Goal: Download file/media

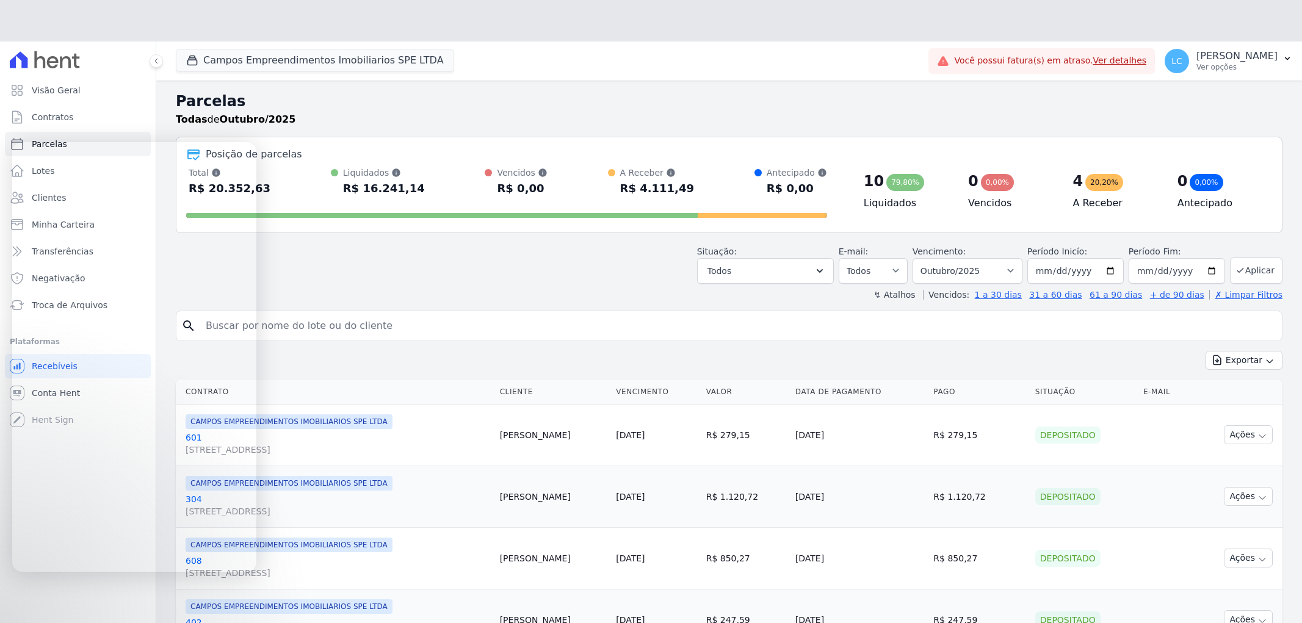
select select
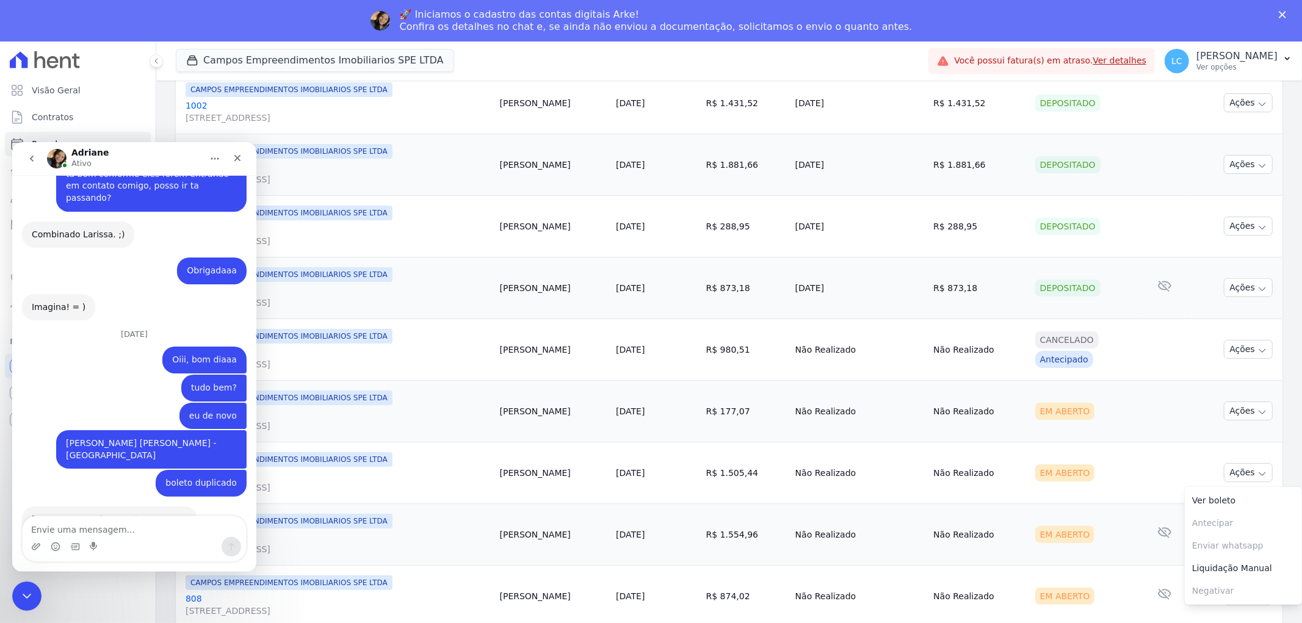
scroll to position [1, 0]
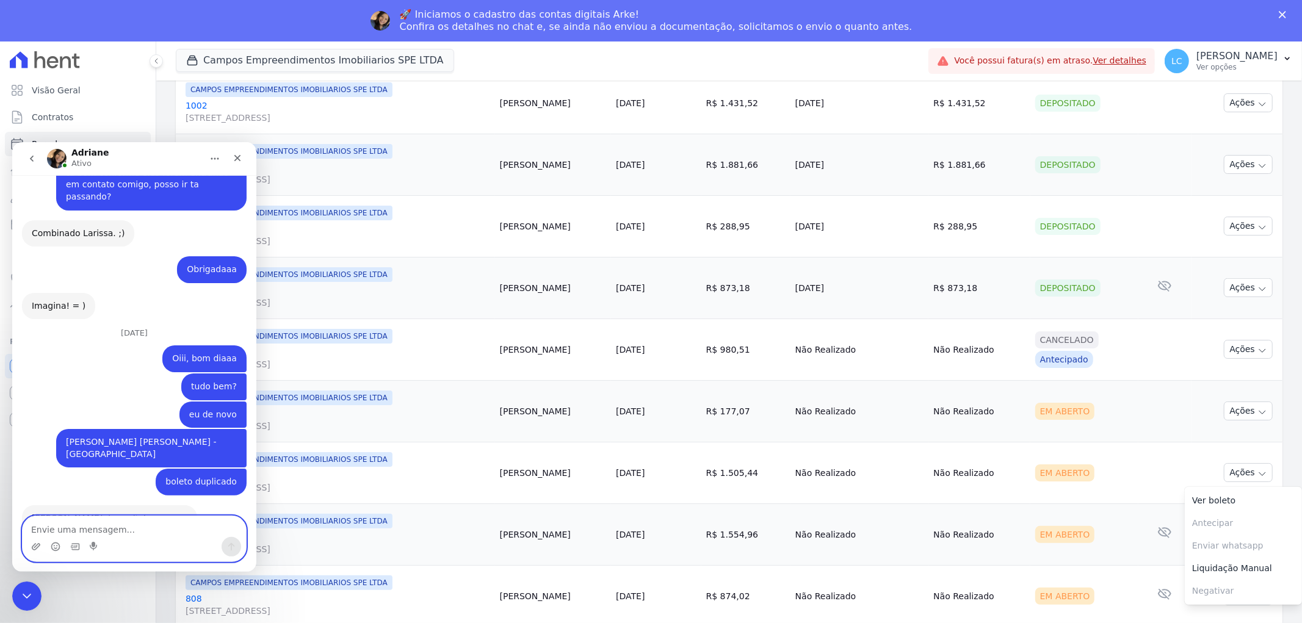
click at [95, 530] on textarea "Envie uma mensagem..." at bounding box center [134, 526] width 223 height 21
paste textarea "João renato freschi"
type textarea "João renato freschi"
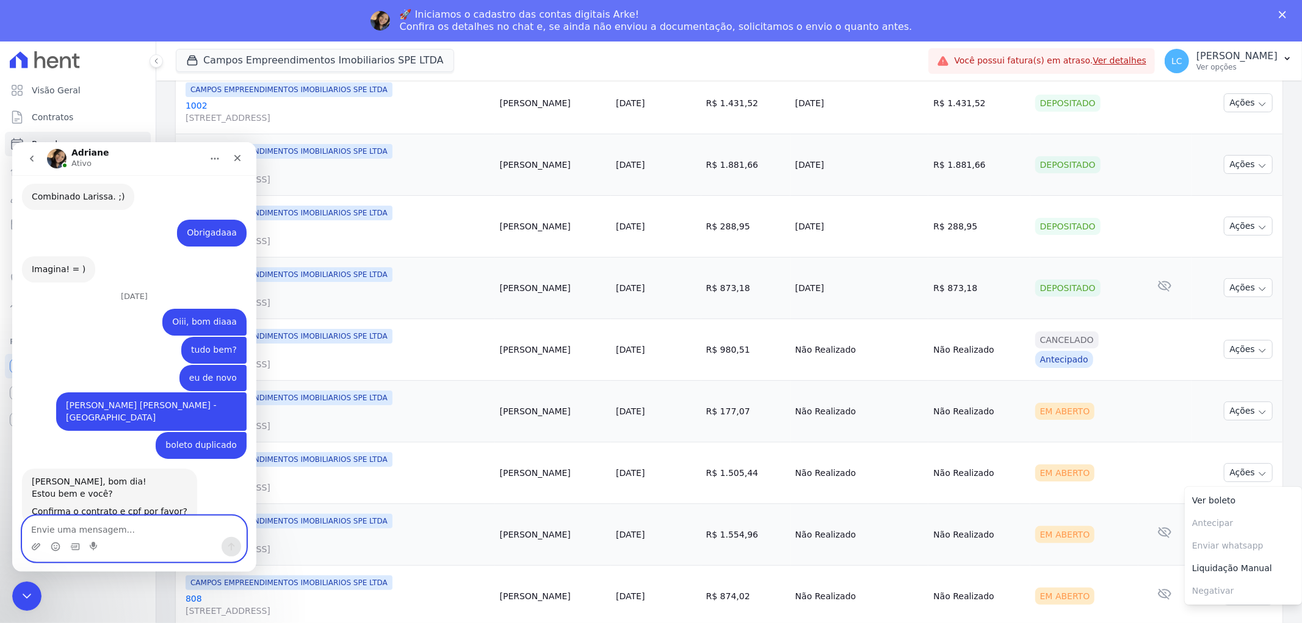
scroll to position [1008, 0]
click at [117, 524] on textarea "Envie uma mensagem..." at bounding box center [134, 526] width 223 height 21
type textarea "mandei o nome errado é esse"
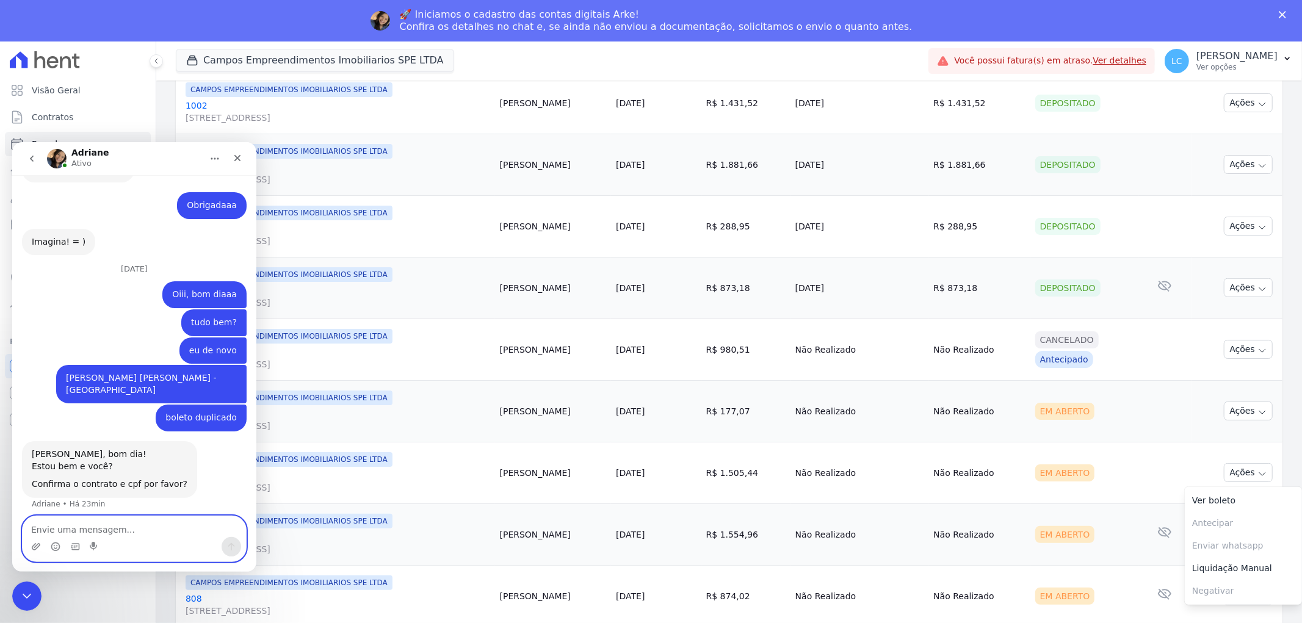
scroll to position [1036, 0]
click at [233, 156] on icon "Fechar" at bounding box center [238, 158] width 10 height 10
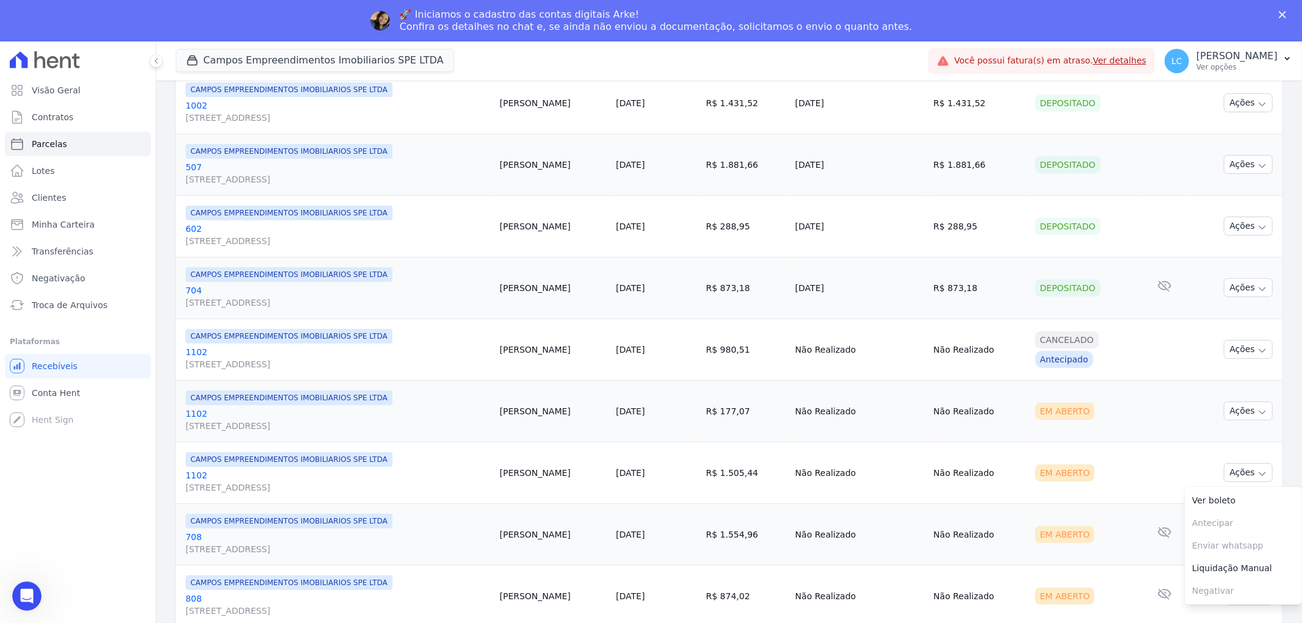
scroll to position [1036, 0]
click at [214, 63] on button "Campos Empreendimentos Imobiliarios SPE LTDA" at bounding box center [315, 60] width 278 height 23
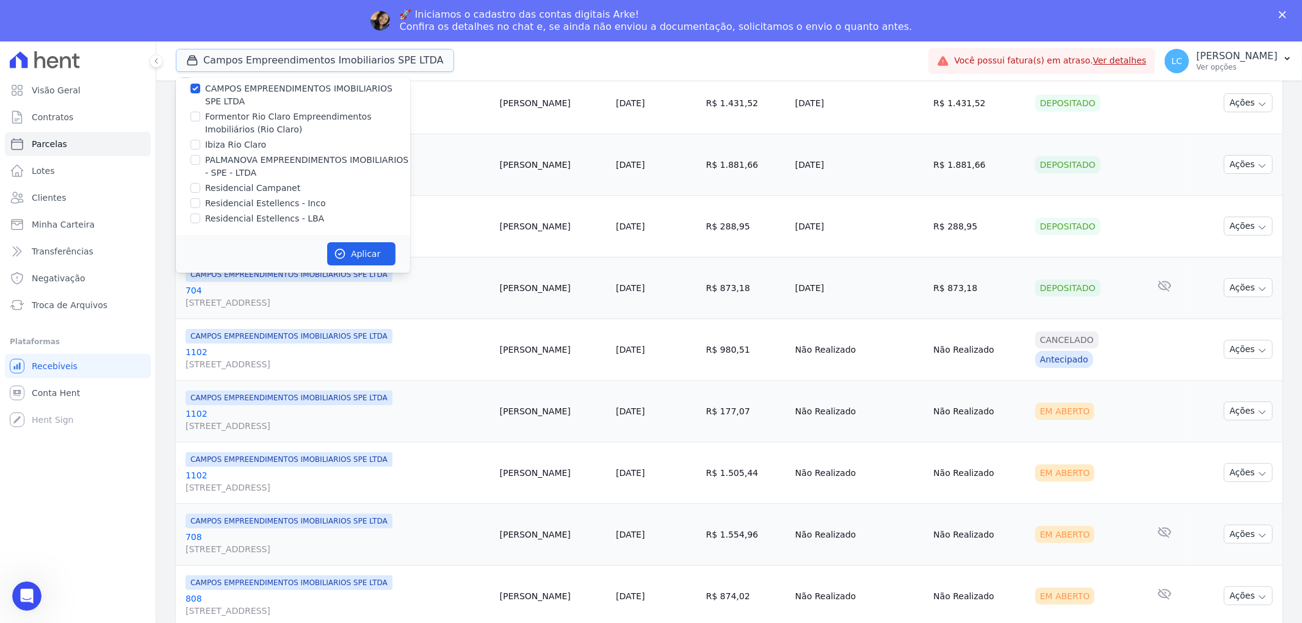
scroll to position [0, 0]
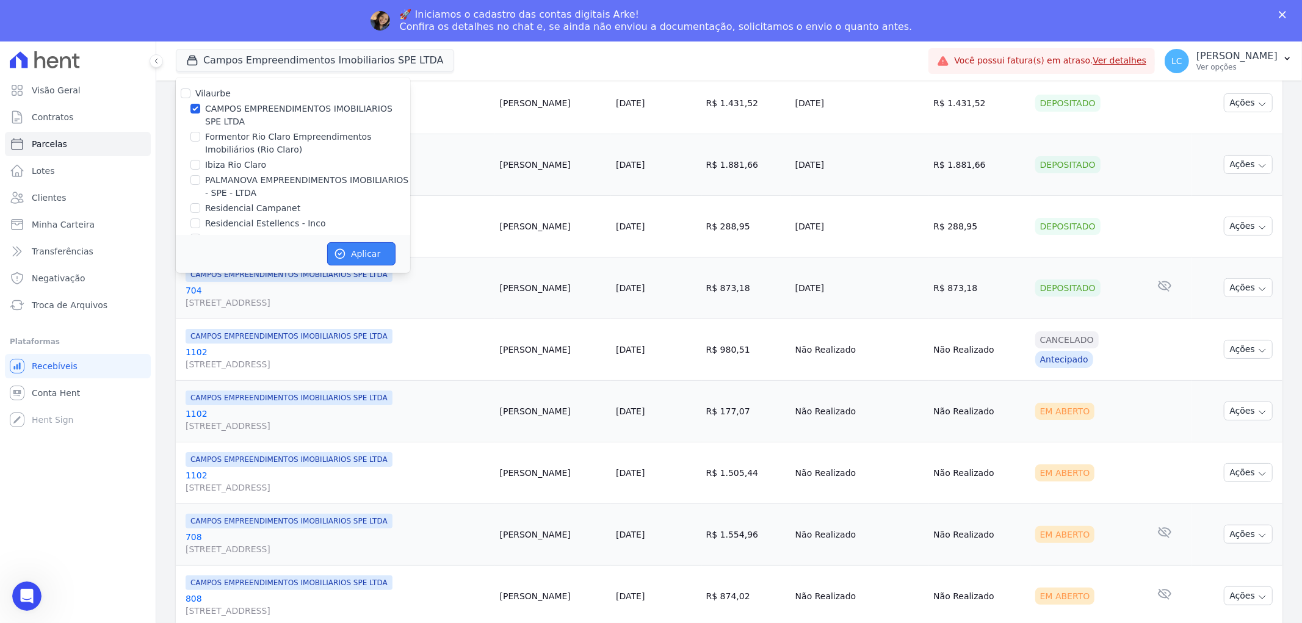
click at [366, 259] on button "Aplicar" at bounding box center [361, 253] width 68 height 23
select select
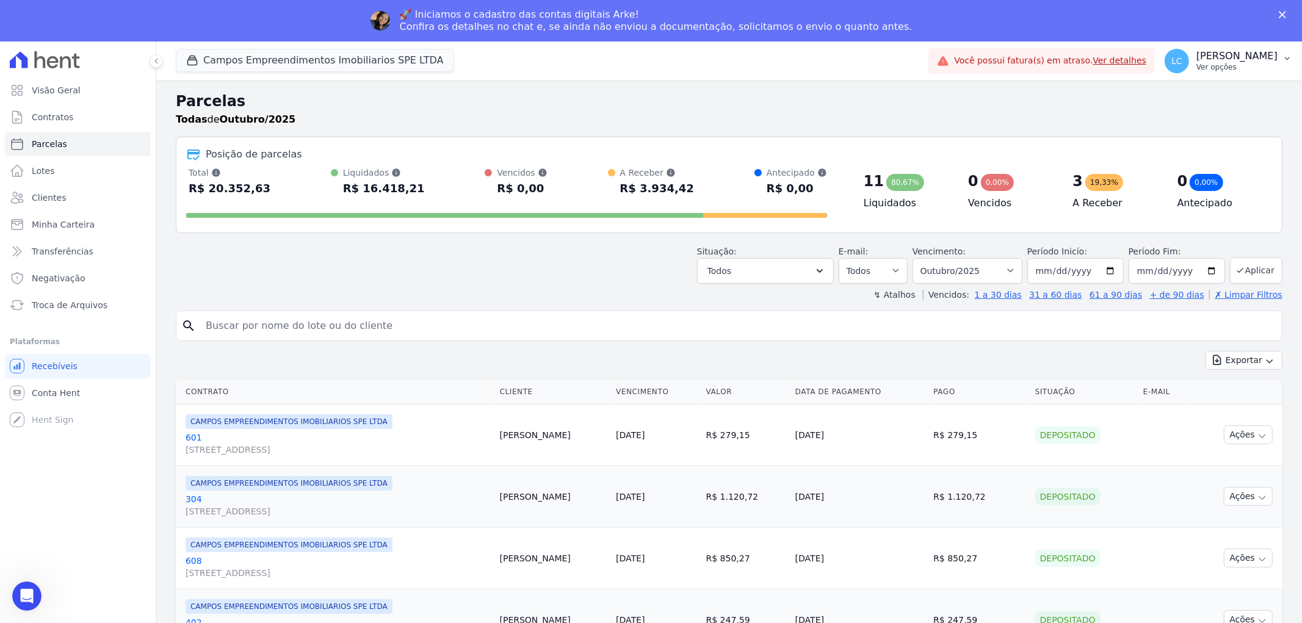
click at [1171, 60] on span "LC" at bounding box center [1176, 61] width 11 height 9
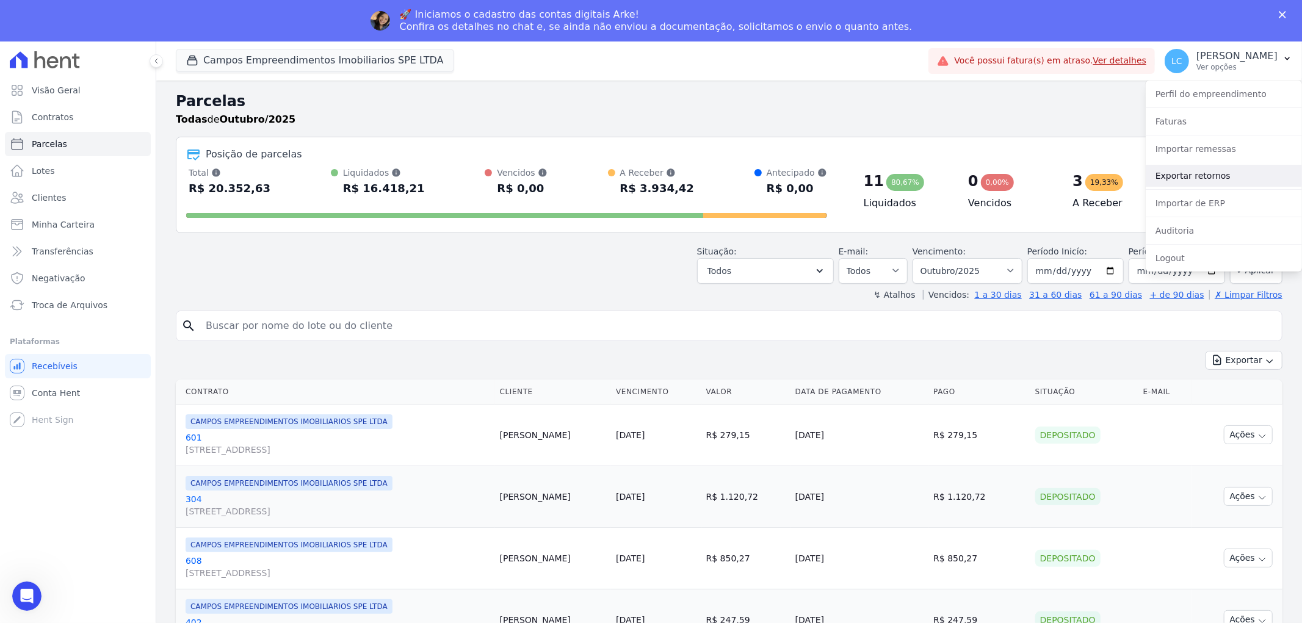
click at [1203, 178] on link "Exportar retornos" at bounding box center [1224, 176] width 156 height 22
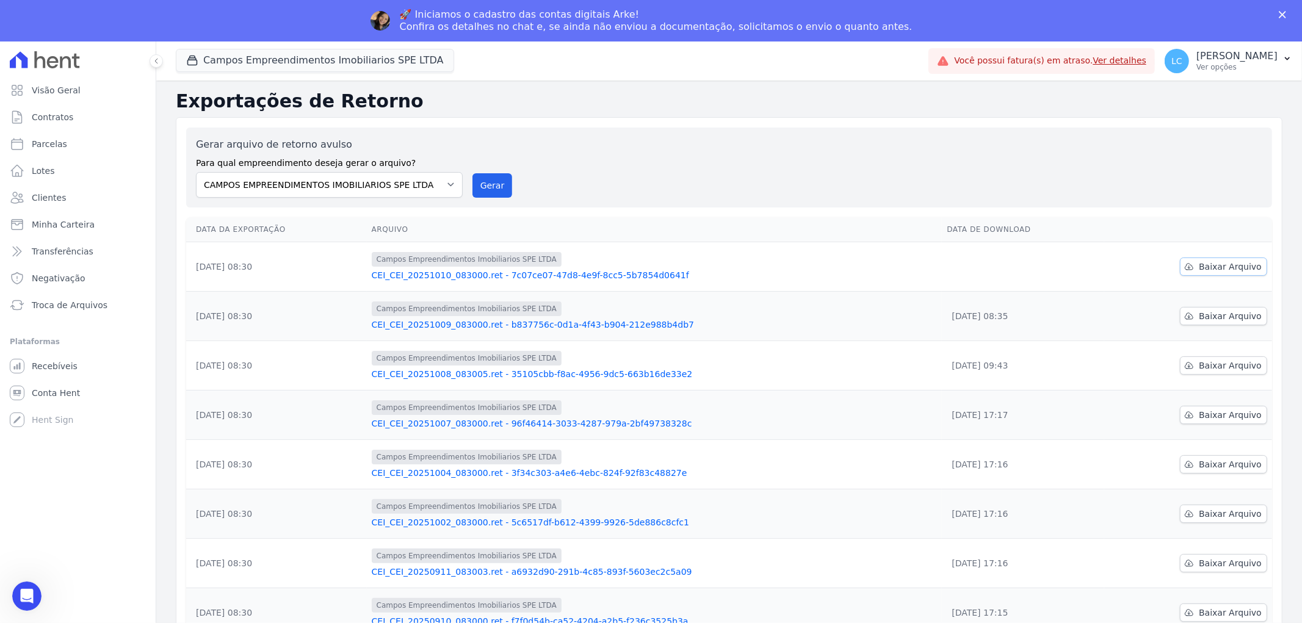
click at [1206, 269] on span "Baixar Arquivo" at bounding box center [1230, 267] width 63 height 12
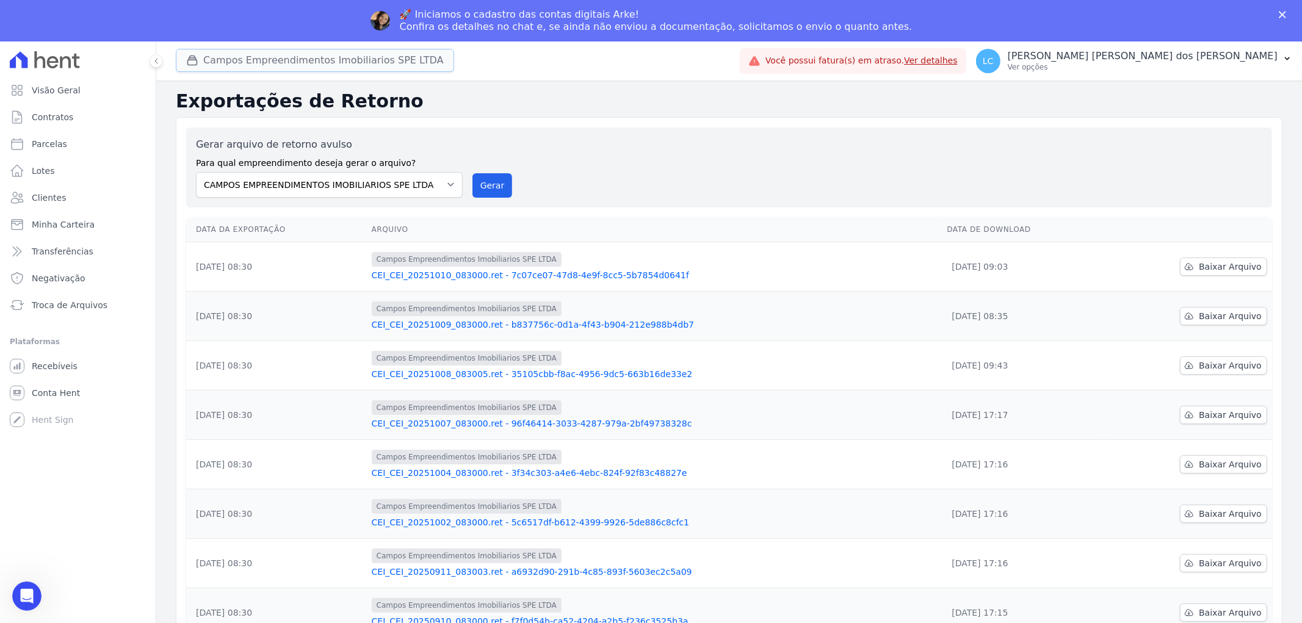
click at [286, 57] on button "Campos Empreendimentos Imobiliarios SPE LTDA" at bounding box center [315, 60] width 278 height 23
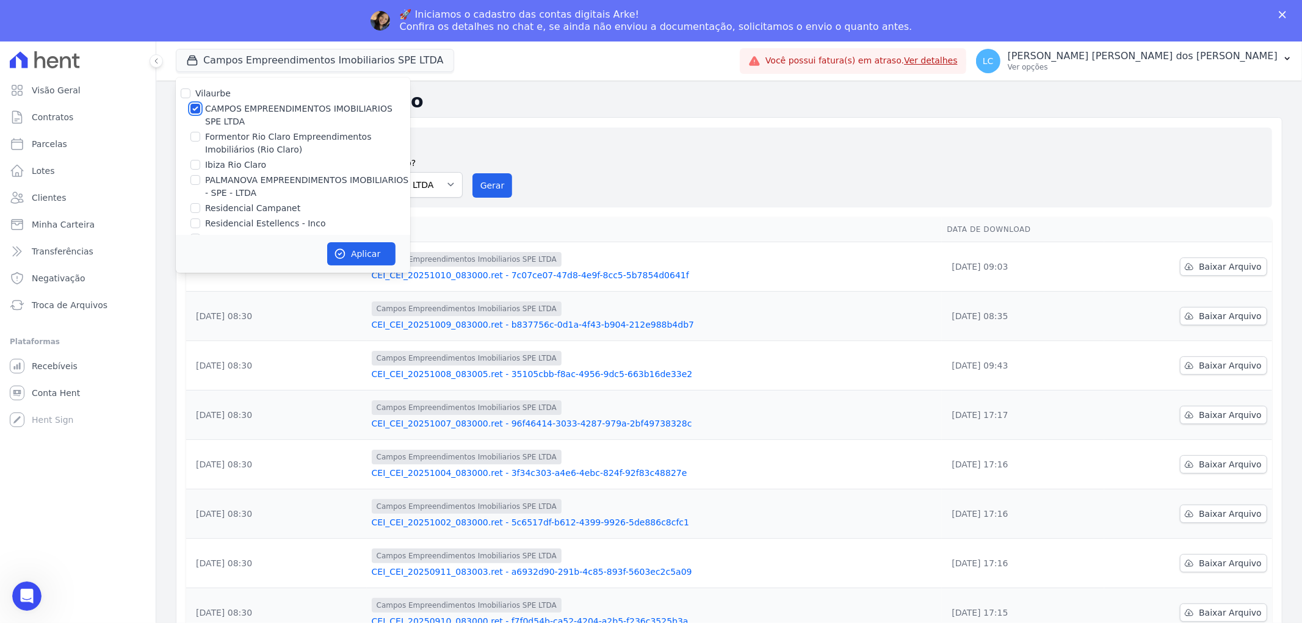
click at [196, 104] on input "CAMPOS EMPREENDIMENTOS IMOBILIARIOS SPE LTDA" at bounding box center [195, 109] width 10 height 10
checkbox input "false"
drag, startPoint x: 194, startPoint y: 138, endPoint x: 204, endPoint y: 153, distance: 17.6
click at [194, 139] on input "Formentor Rio Claro Empreendimentos Imobiliários (Rio Claro)" at bounding box center [195, 137] width 10 height 10
checkbox input "true"
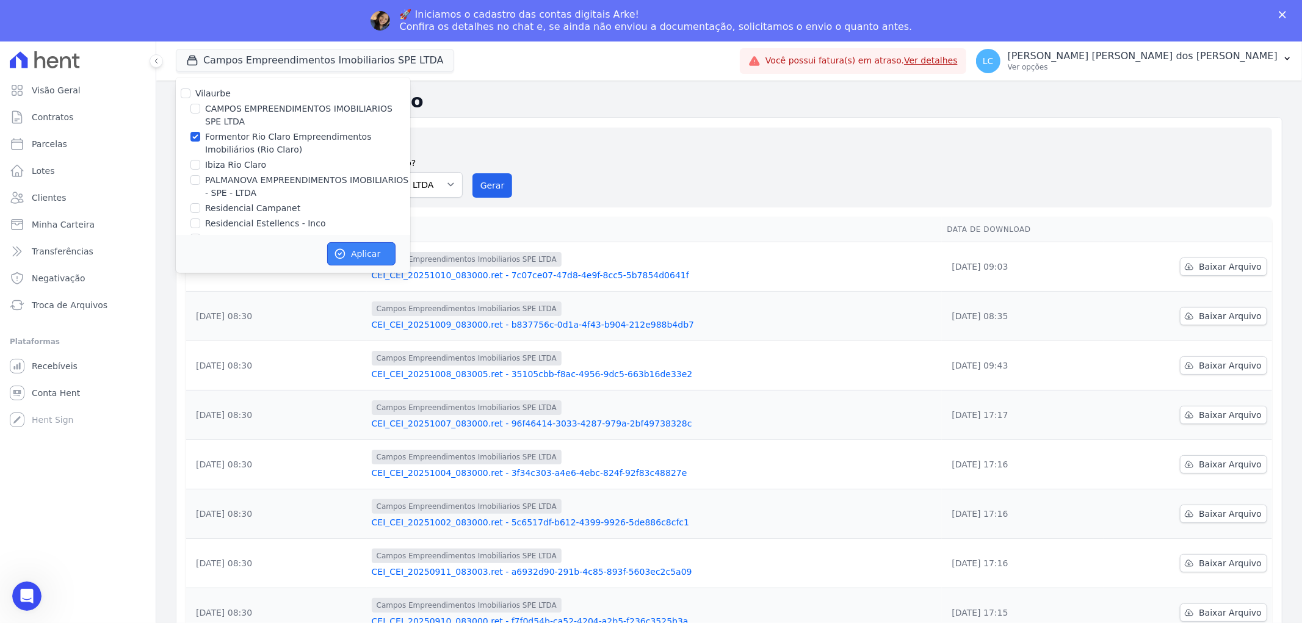
click at [372, 253] on button "Aplicar" at bounding box center [361, 253] width 68 height 23
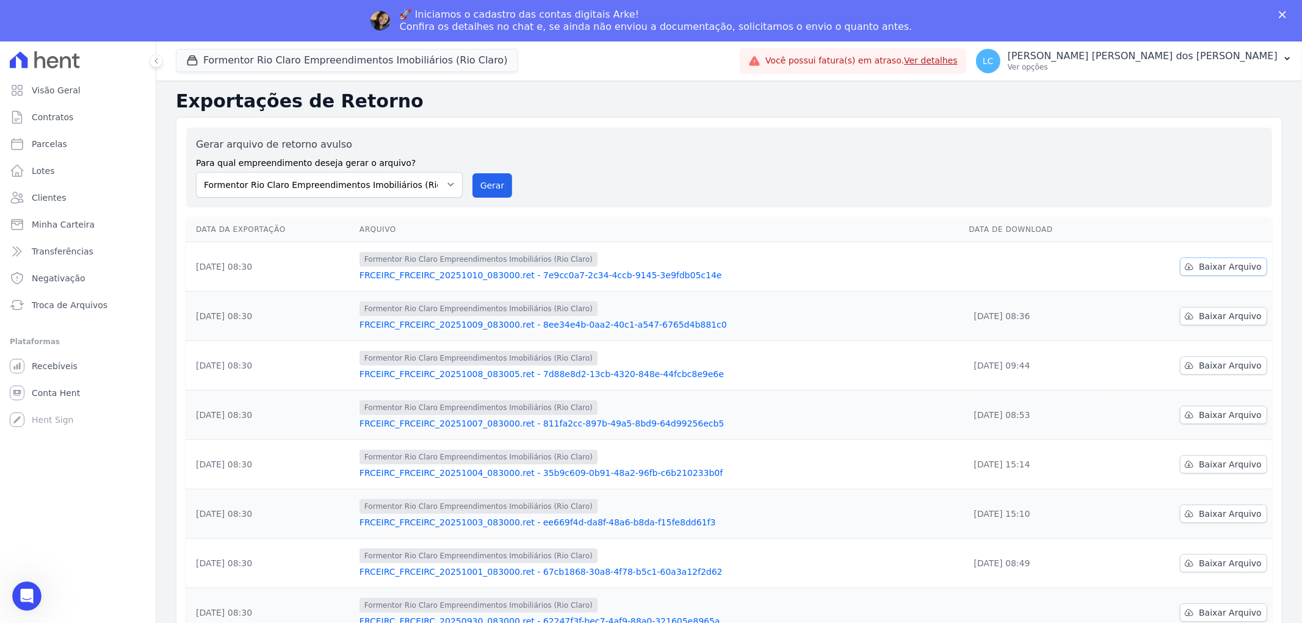
click at [1199, 265] on span "Baixar Arquivo" at bounding box center [1230, 267] width 63 height 12
click at [245, 57] on button "Formentor Rio Claro Empreendimentos Imobiliários (Rio Claro)" at bounding box center [347, 60] width 342 height 23
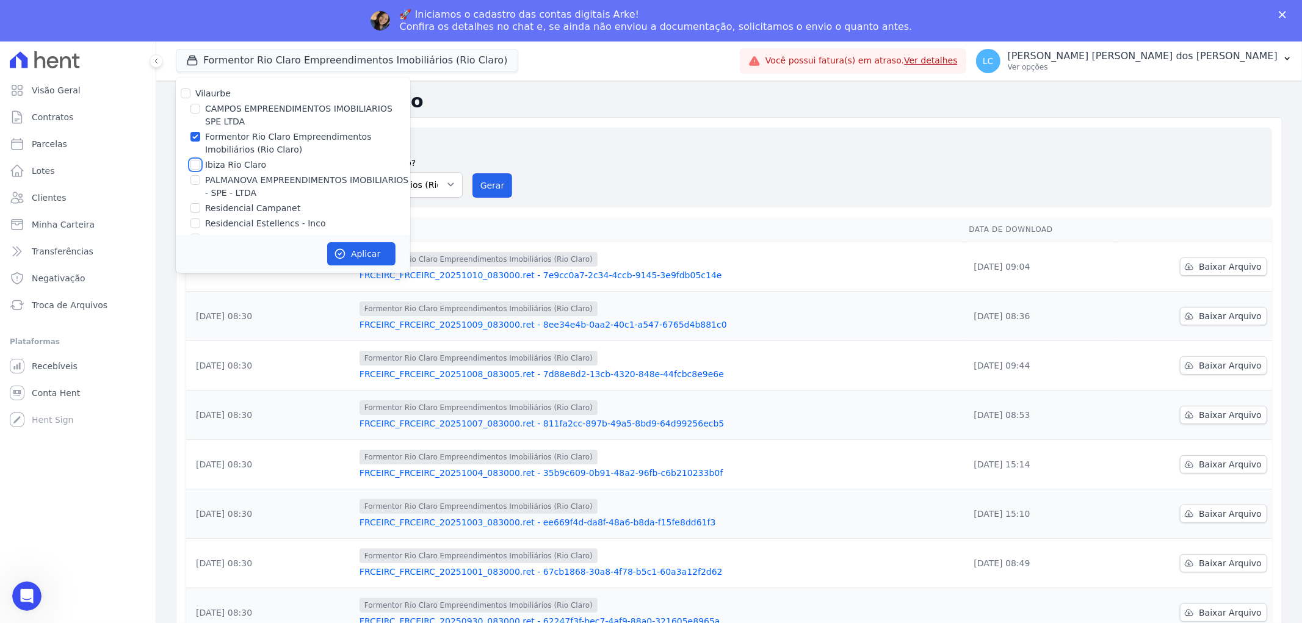
click at [196, 165] on input "Ibiza Rio Claro" at bounding box center [195, 165] width 10 height 10
checkbox input "true"
click at [194, 134] on input "Formentor Rio Claro Empreendimentos Imobiliários (Rio Claro)" at bounding box center [195, 137] width 10 height 10
checkbox input "false"
click at [349, 251] on button "Aplicar" at bounding box center [361, 253] width 68 height 23
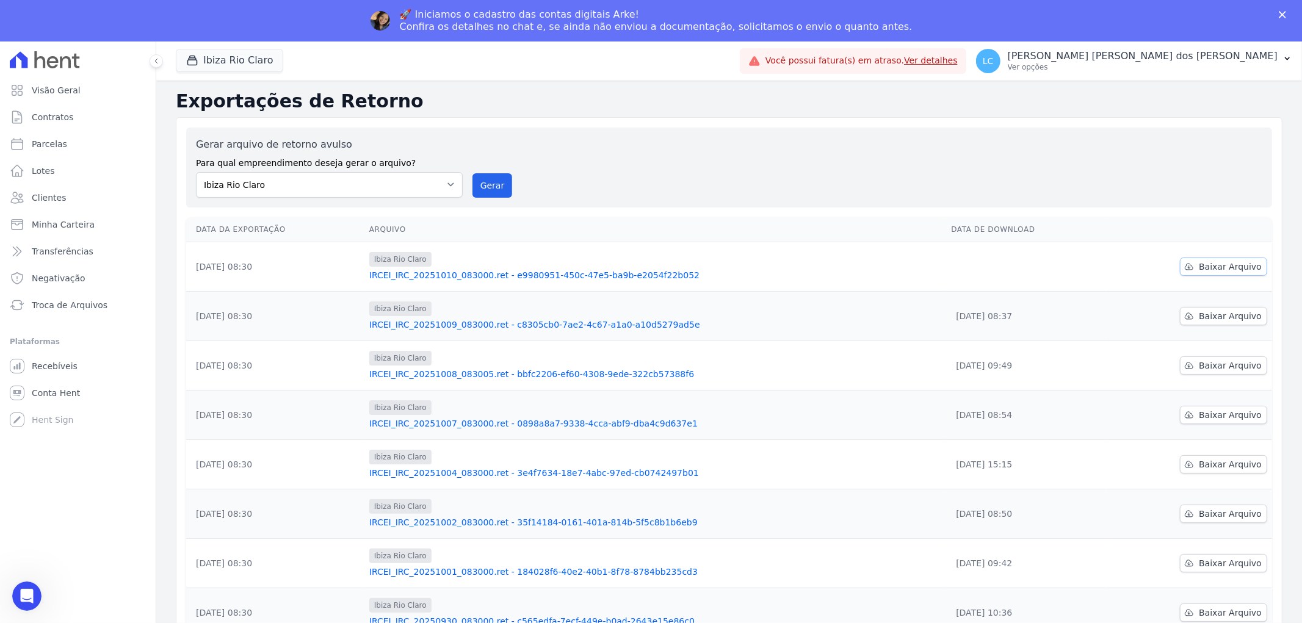
click at [1228, 265] on span "Baixar Arquivo" at bounding box center [1230, 267] width 63 height 12
click at [246, 62] on button "Ibiza Rio Claro" at bounding box center [229, 60] width 107 height 23
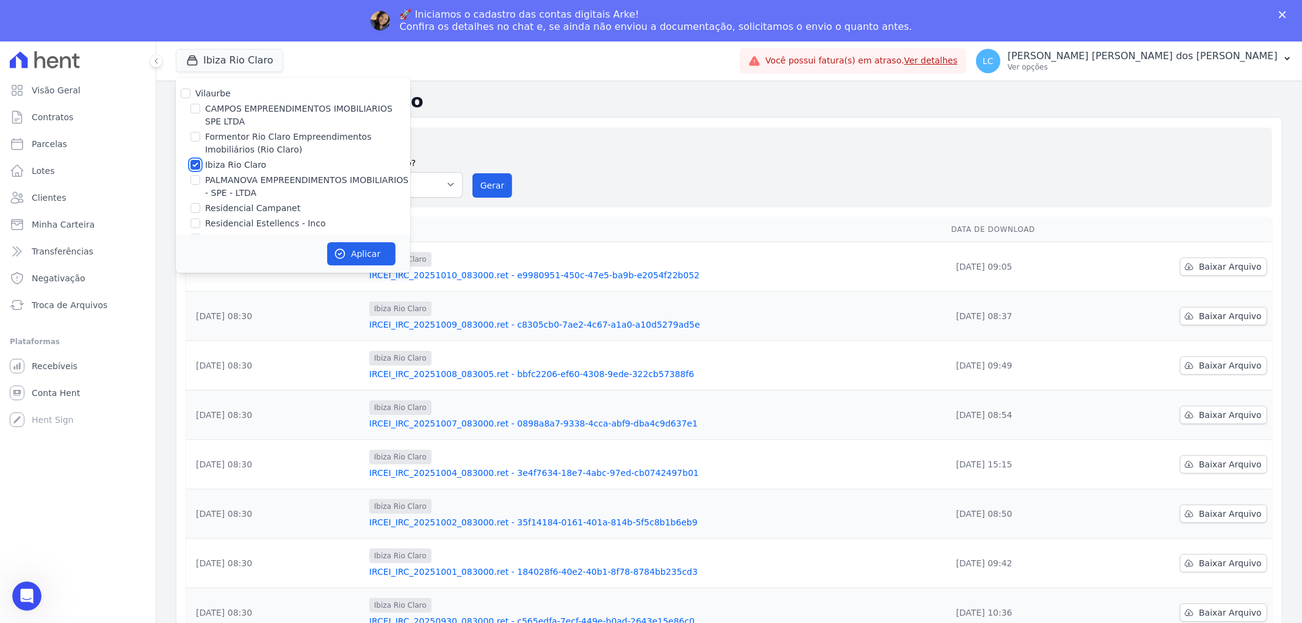
click at [195, 160] on input "Ibiza Rio Claro" at bounding box center [195, 165] width 10 height 10
checkbox input "false"
click at [194, 178] on input "PALMANOVA EMPREENDIMENTOS IMOBILIARIOS - SPE - LTDA" at bounding box center [195, 180] width 10 height 10
checkbox input "true"
click at [356, 250] on button "Aplicar" at bounding box center [361, 253] width 68 height 23
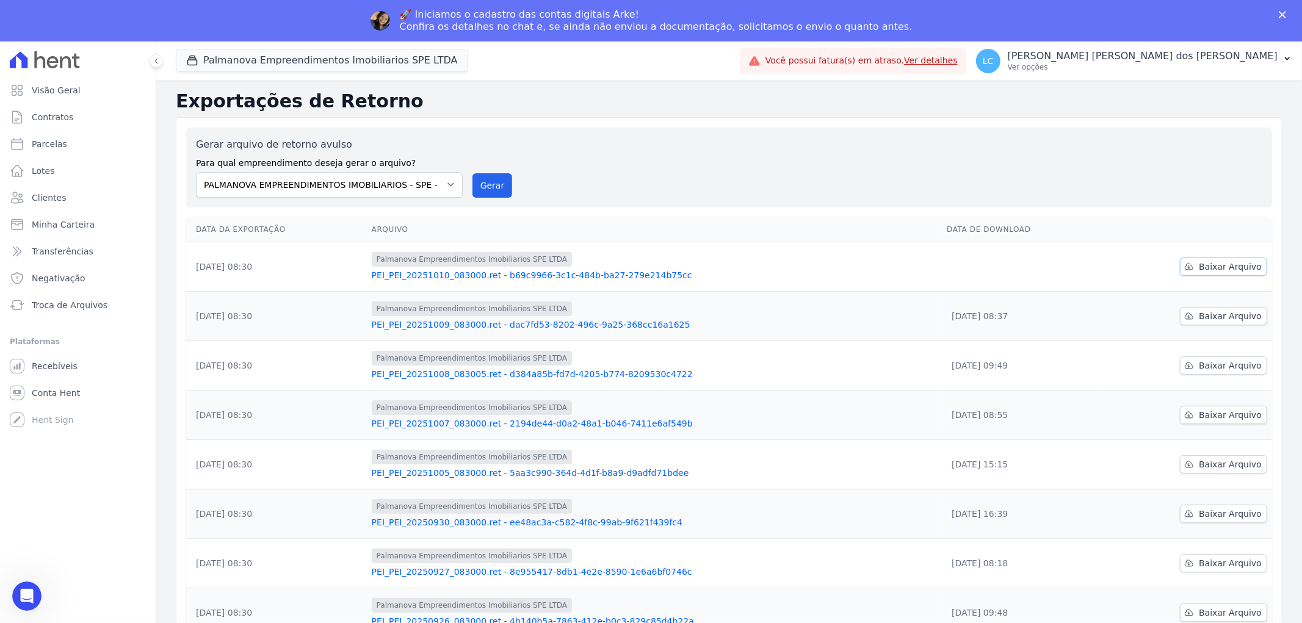
click at [1226, 270] on span "Baixar Arquivo" at bounding box center [1230, 267] width 63 height 12
click at [263, 62] on button "Palmanova Empreendimentos Imobiliarios SPE LTDA" at bounding box center [322, 60] width 292 height 23
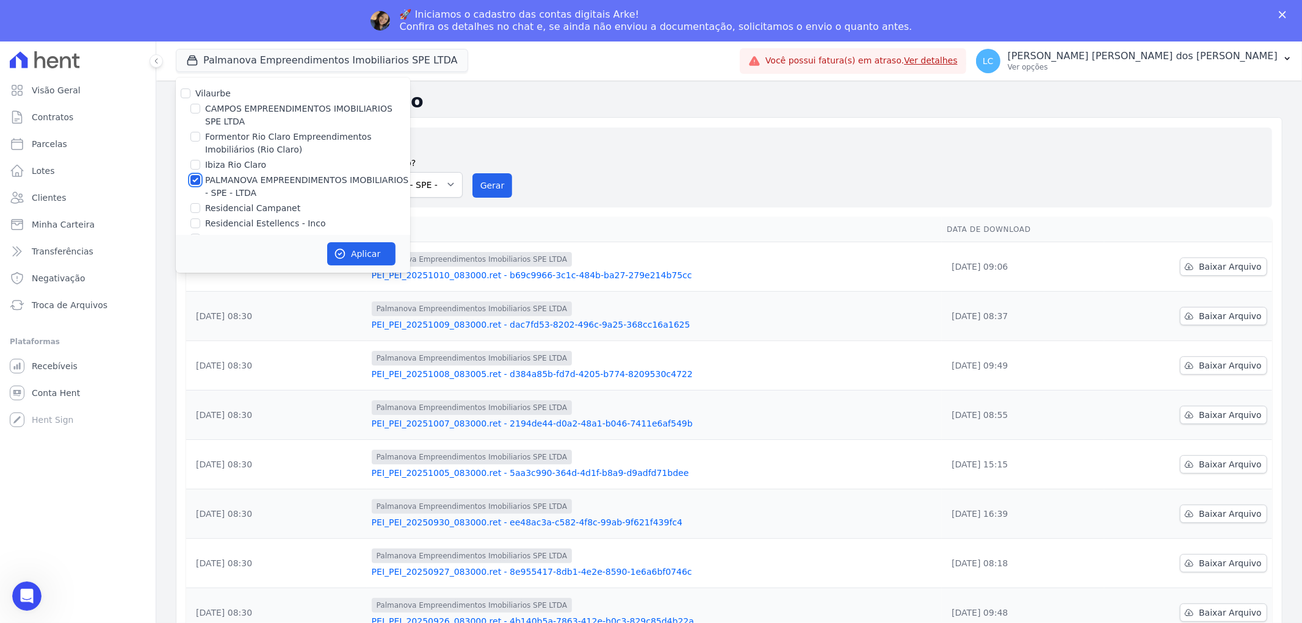
click at [197, 178] on input "PALMANOVA EMPREENDIMENTOS IMOBILIARIOS - SPE - LTDA" at bounding box center [195, 180] width 10 height 10
checkbox input "false"
click at [198, 208] on input "Residencial Campanet" at bounding box center [195, 208] width 10 height 10
checkbox input "true"
click at [352, 252] on button "Aplicar" at bounding box center [361, 253] width 68 height 23
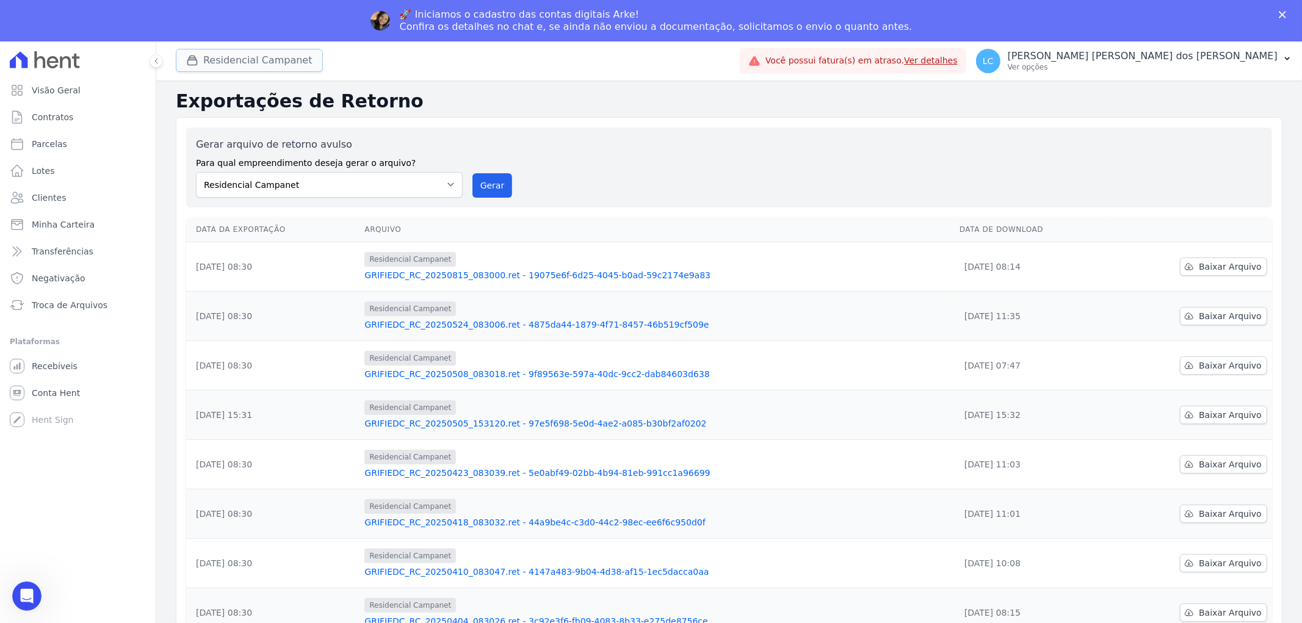
click at [241, 64] on button "Residencial Campanet" at bounding box center [249, 60] width 147 height 23
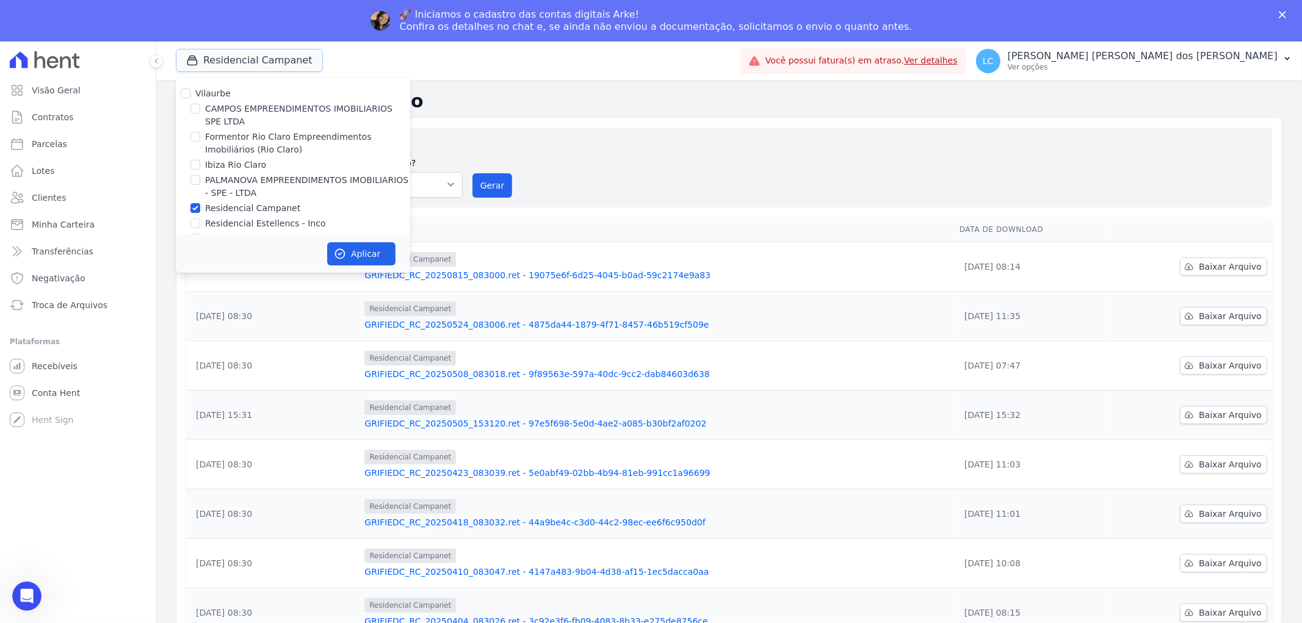
scroll to position [20, 0]
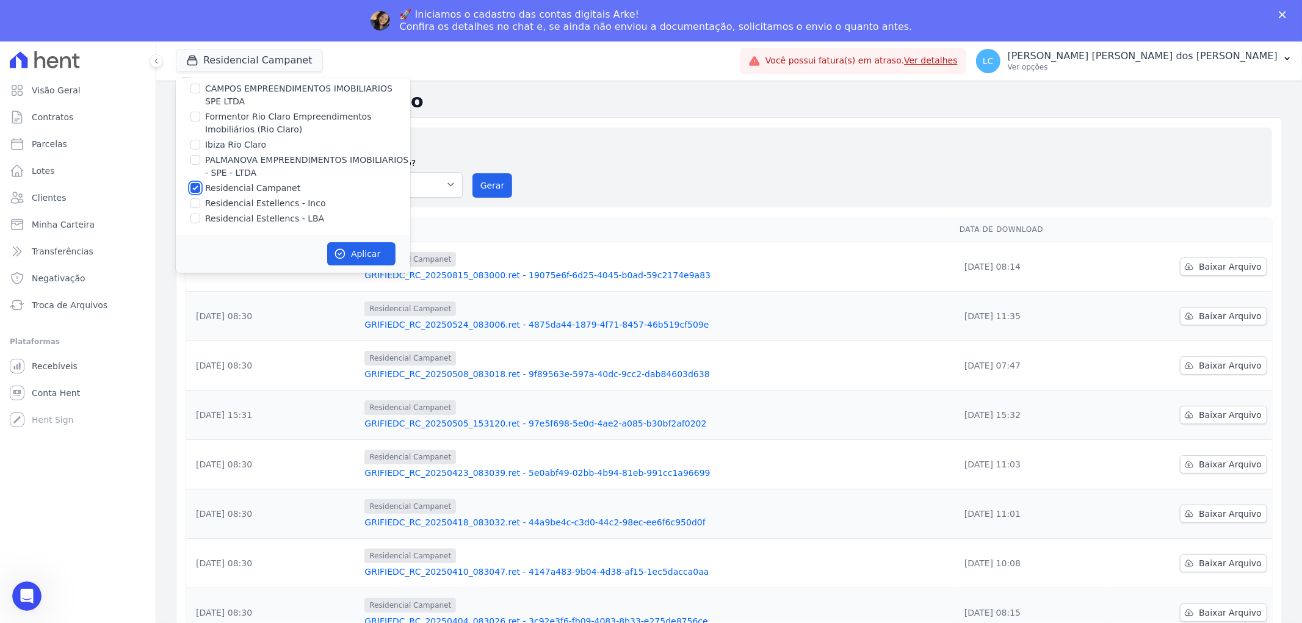
click at [192, 187] on input "Residencial Campanet" at bounding box center [195, 188] width 10 height 10
checkbox input "false"
click at [194, 221] on input "Residencial Estellencs - LBA" at bounding box center [195, 219] width 10 height 10
checkbox input "true"
click at [374, 252] on button "Aplicar" at bounding box center [361, 253] width 68 height 23
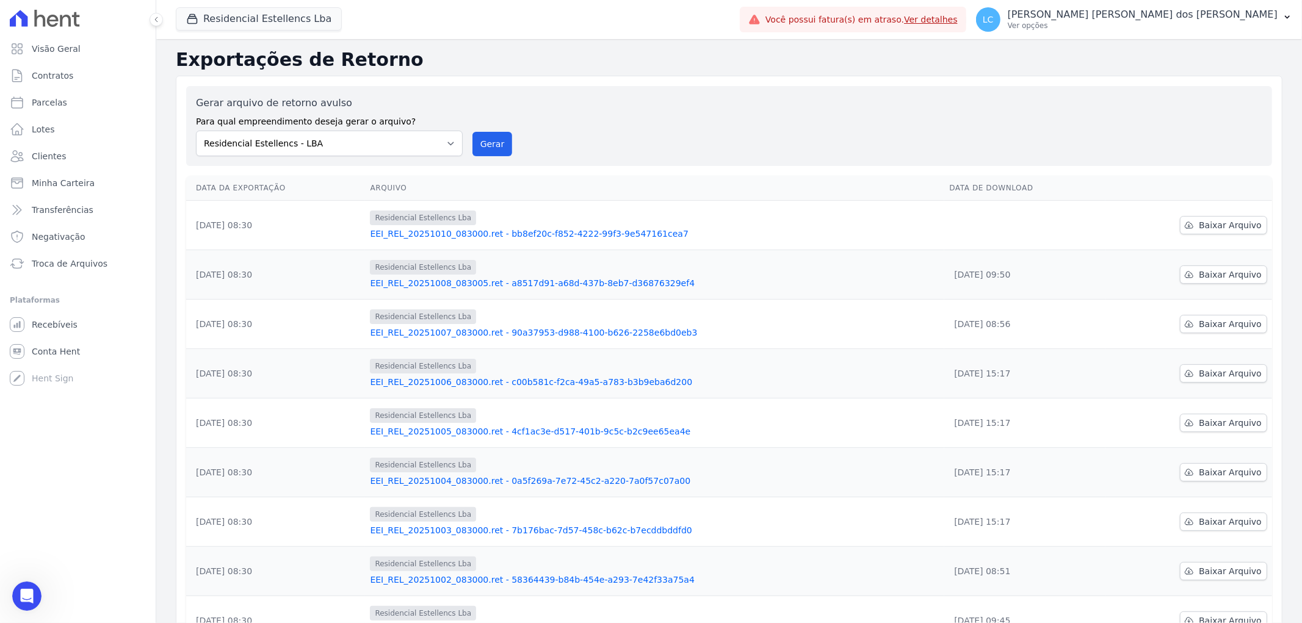
scroll to position [0, 0]
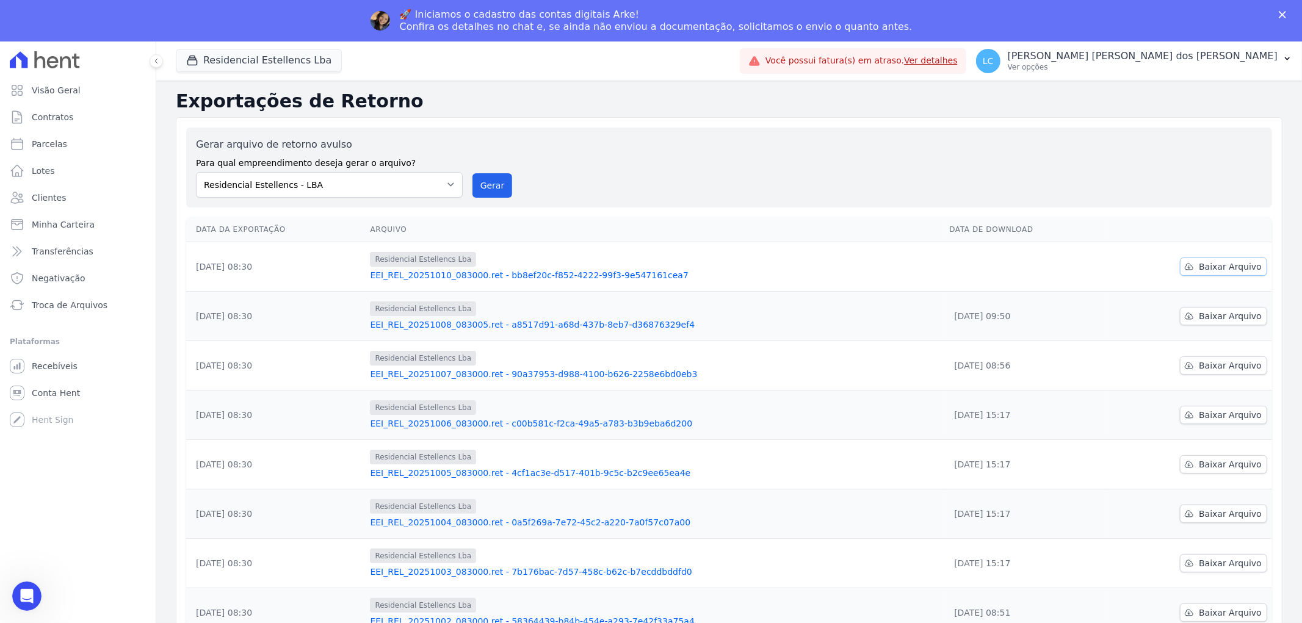
click at [1203, 269] on span "Baixar Arquivo" at bounding box center [1230, 267] width 63 height 12
